Goal: Ask a question: Seek information or help from site administrators or community

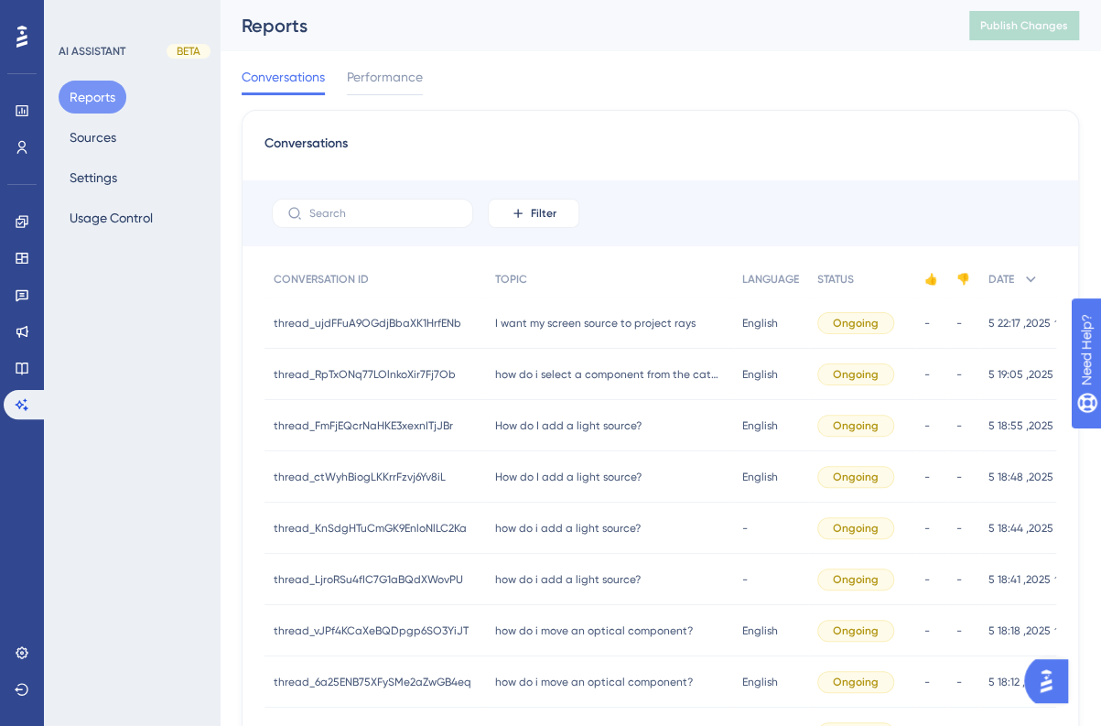
click at [642, 318] on span "I want my screen source to project rays" at bounding box center [595, 323] width 200 height 15
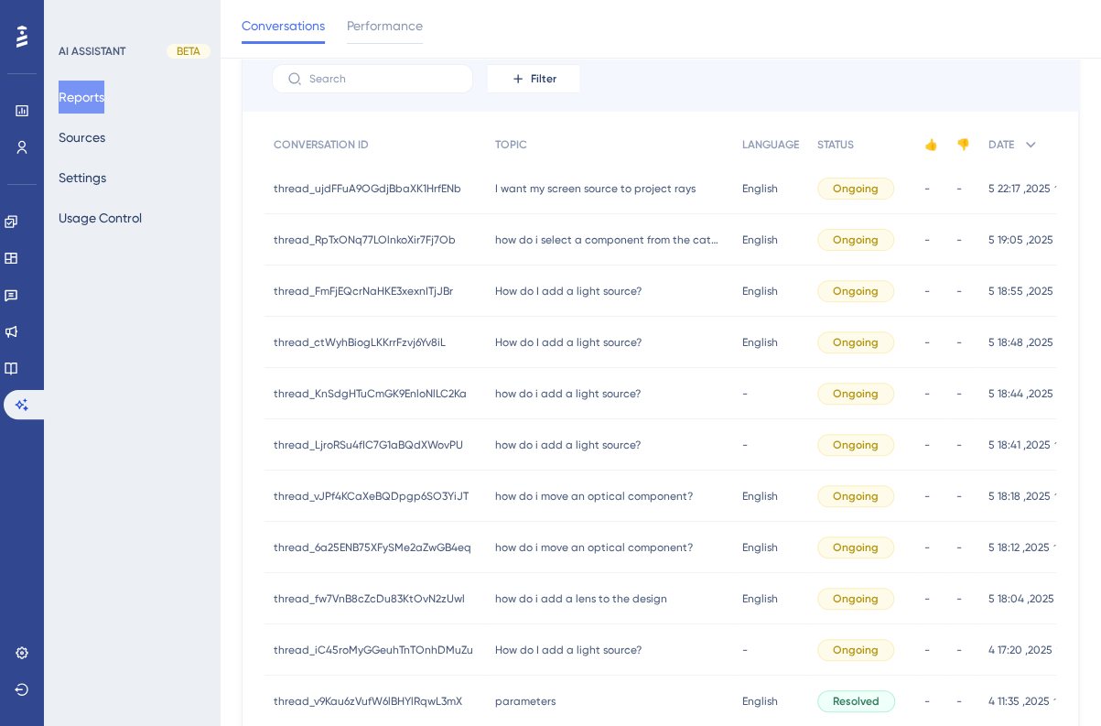
scroll to position [152, 0]
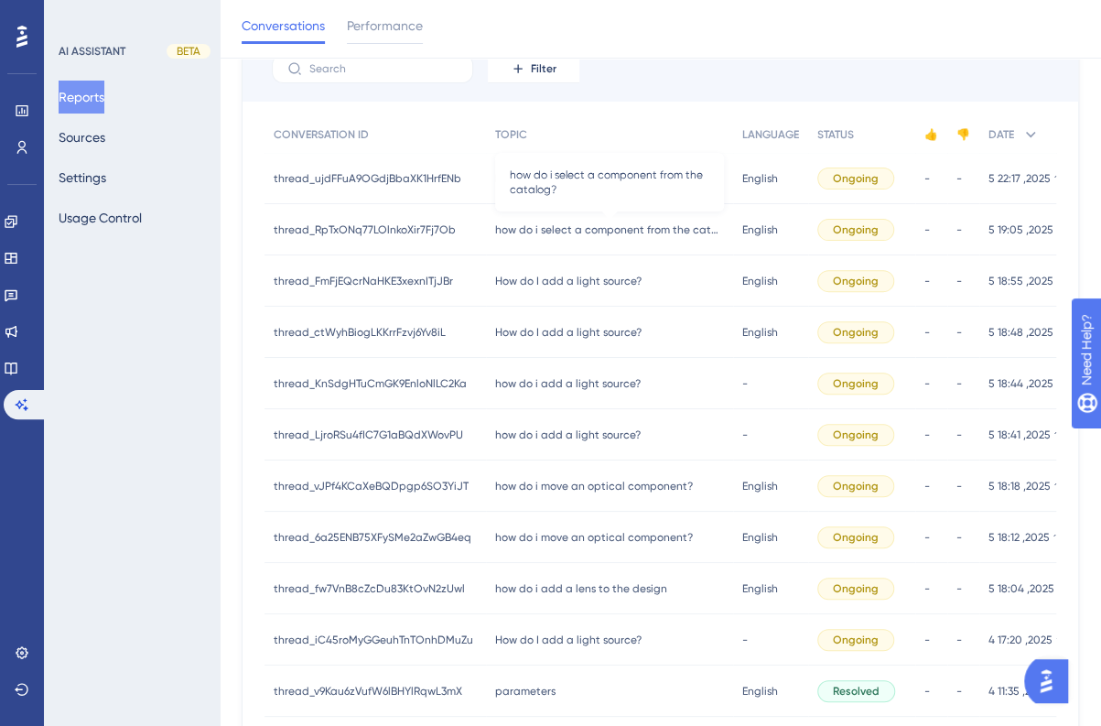
click at [500, 232] on span "how do i select a component from the catalog?" at bounding box center [609, 229] width 229 height 15
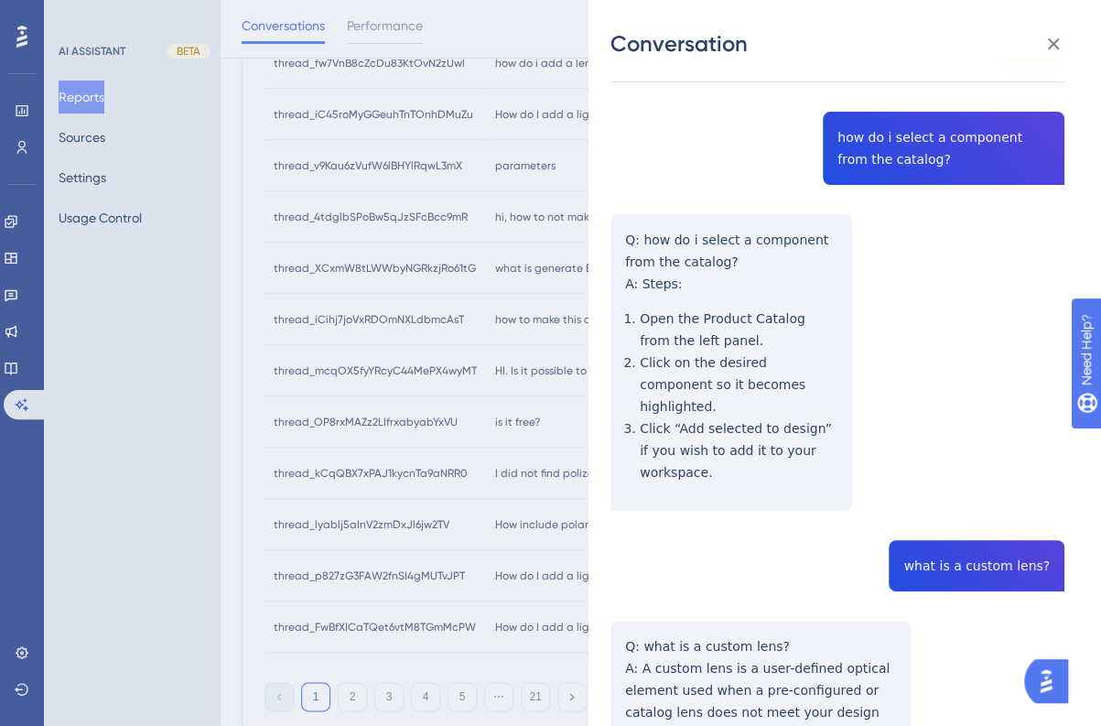
scroll to position [134, 0]
